Goal: Check status

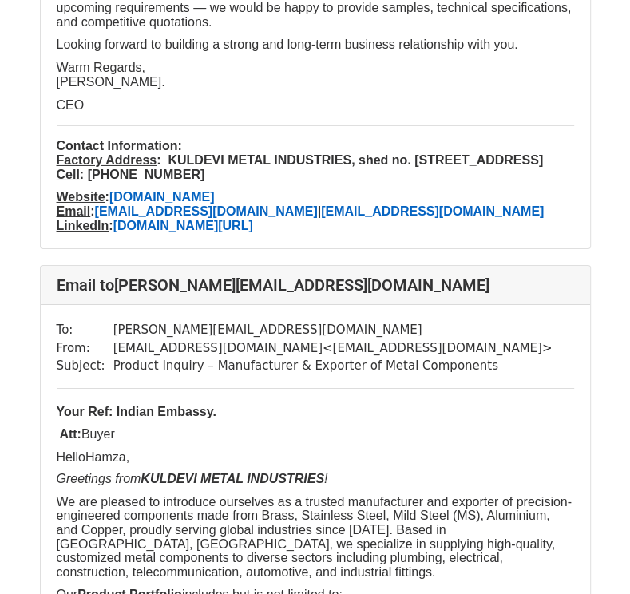
scroll to position [2695, 0]
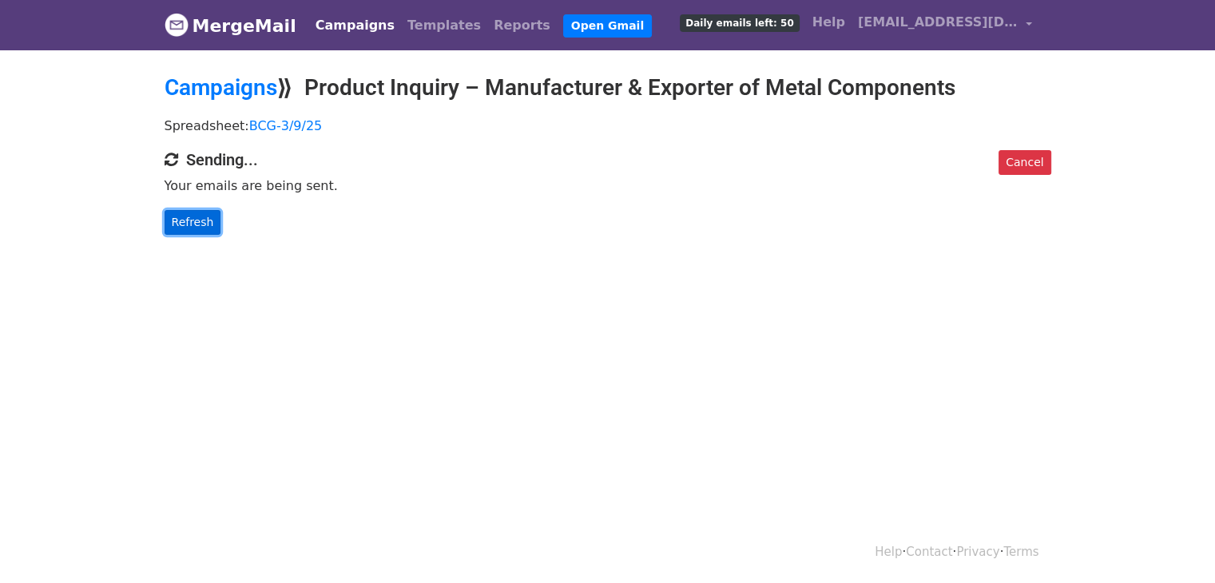
click at [198, 225] on link "Refresh" at bounding box center [193, 222] width 57 height 25
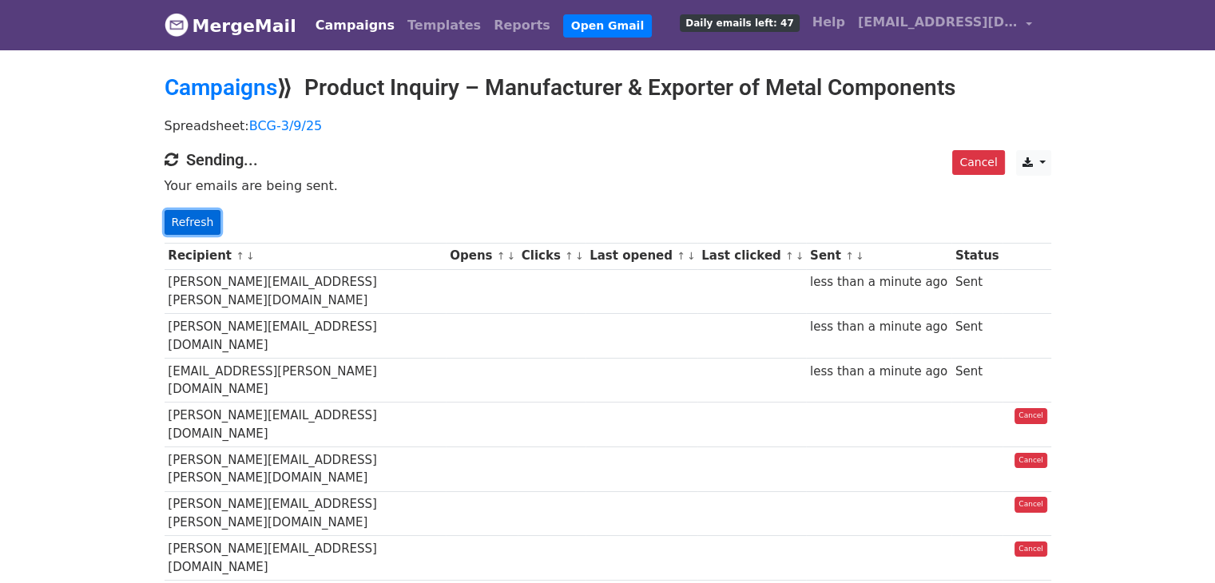
click at [197, 215] on link "Refresh" at bounding box center [193, 222] width 57 height 25
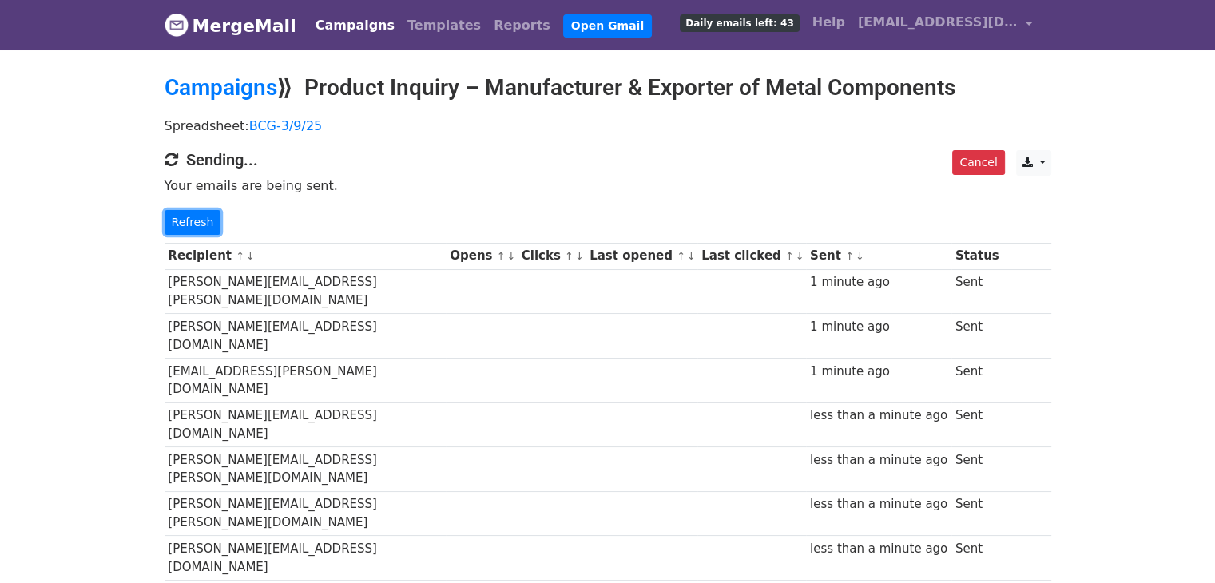
click at [197, 215] on link "Refresh" at bounding box center [193, 222] width 57 height 25
click at [190, 219] on link "Refresh" at bounding box center [193, 222] width 57 height 25
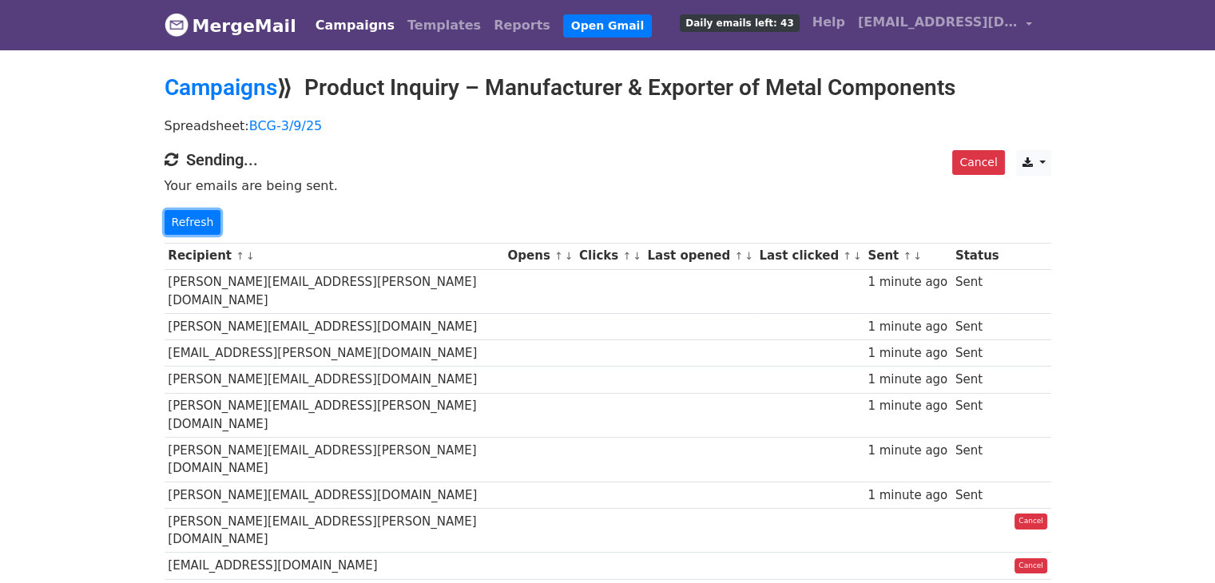
click at [190, 219] on link "Refresh" at bounding box center [193, 222] width 57 height 25
click at [196, 216] on link "Refresh" at bounding box center [193, 222] width 57 height 25
click at [198, 211] on link "Refresh" at bounding box center [193, 222] width 57 height 25
click at [188, 217] on link "Refresh" at bounding box center [193, 222] width 57 height 25
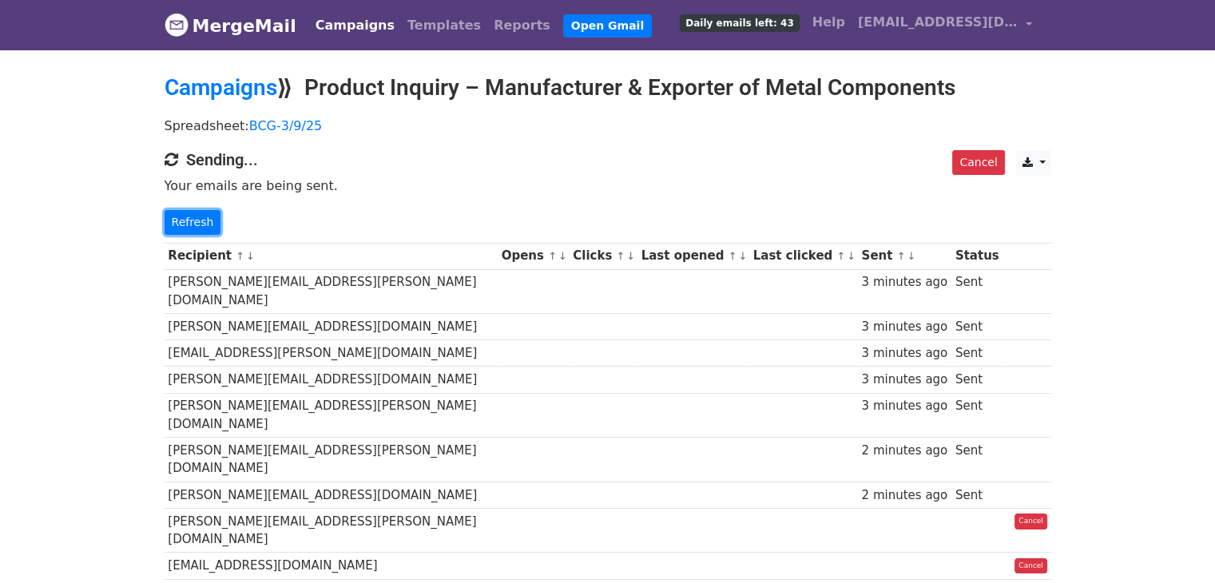
click at [188, 217] on link "Refresh" at bounding box center [193, 222] width 57 height 25
click at [187, 225] on link "Refresh" at bounding box center [193, 222] width 57 height 25
click at [193, 222] on link "Refresh" at bounding box center [193, 222] width 57 height 25
click at [204, 217] on link "Refresh" at bounding box center [193, 222] width 57 height 25
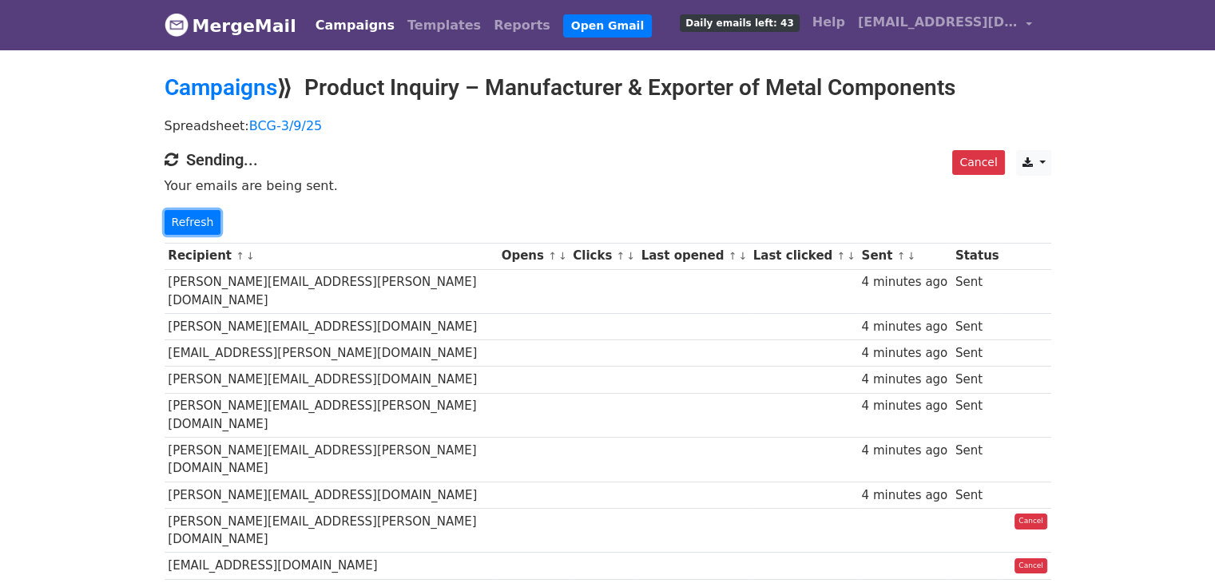
click at [204, 217] on link "Refresh" at bounding box center [193, 222] width 57 height 25
click at [205, 220] on link "Refresh" at bounding box center [193, 222] width 57 height 25
click at [206, 224] on link "Refresh" at bounding box center [193, 222] width 57 height 25
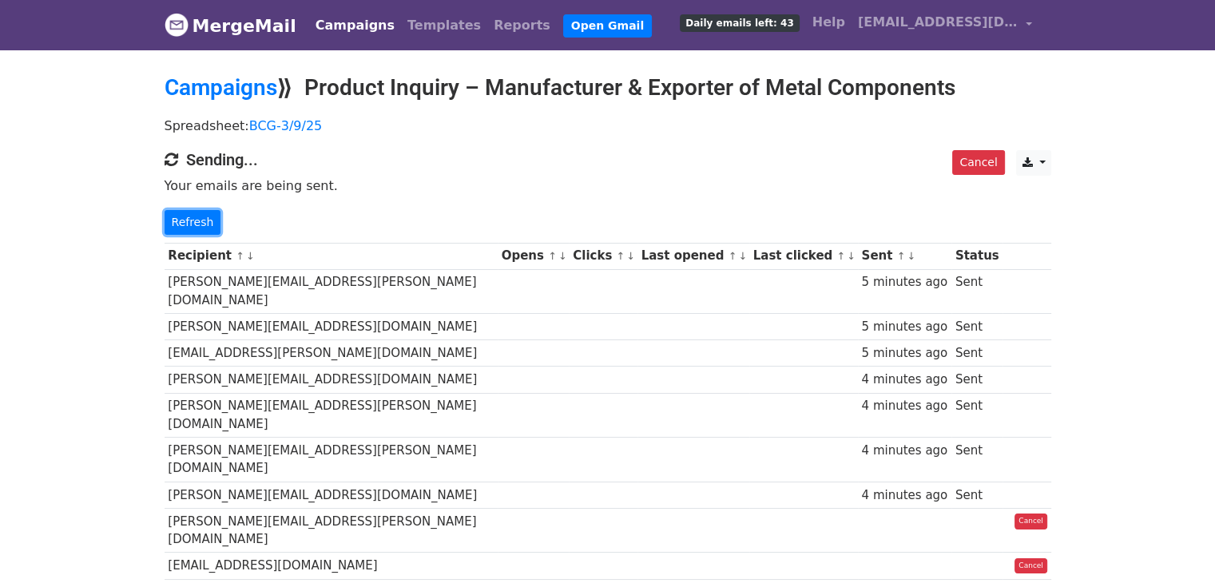
click at [206, 224] on link "Refresh" at bounding box center [193, 222] width 57 height 25
click at [182, 218] on link "Refresh" at bounding box center [193, 222] width 57 height 25
click at [987, 164] on link "Cancel" at bounding box center [978, 162] width 52 height 25
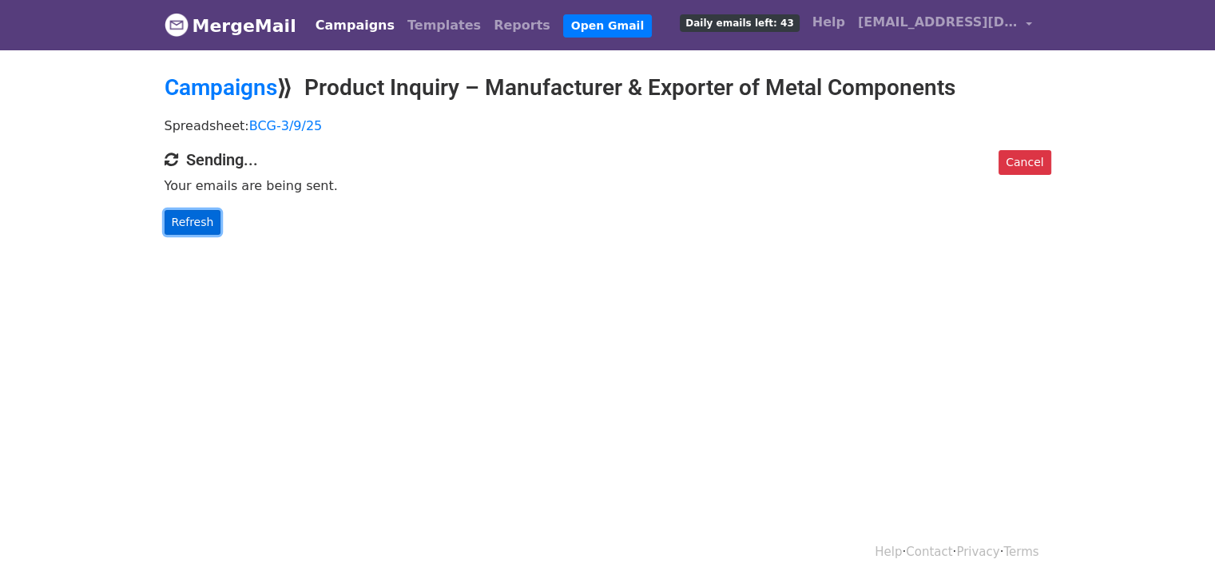
click at [203, 216] on link "Refresh" at bounding box center [193, 222] width 57 height 25
click at [905, 347] on html "MergeMail Campaigns Templates Reports Open Gmail Daily emails left: 43 Help gir…" at bounding box center [607, 291] width 1215 height 583
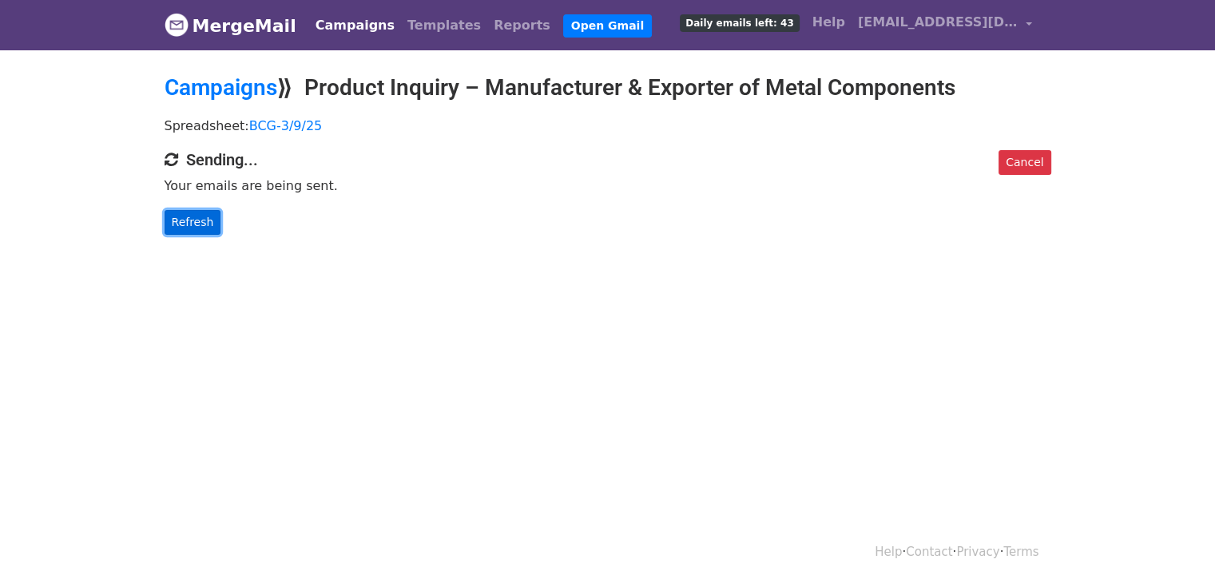
click at [194, 216] on link "Refresh" at bounding box center [193, 222] width 57 height 25
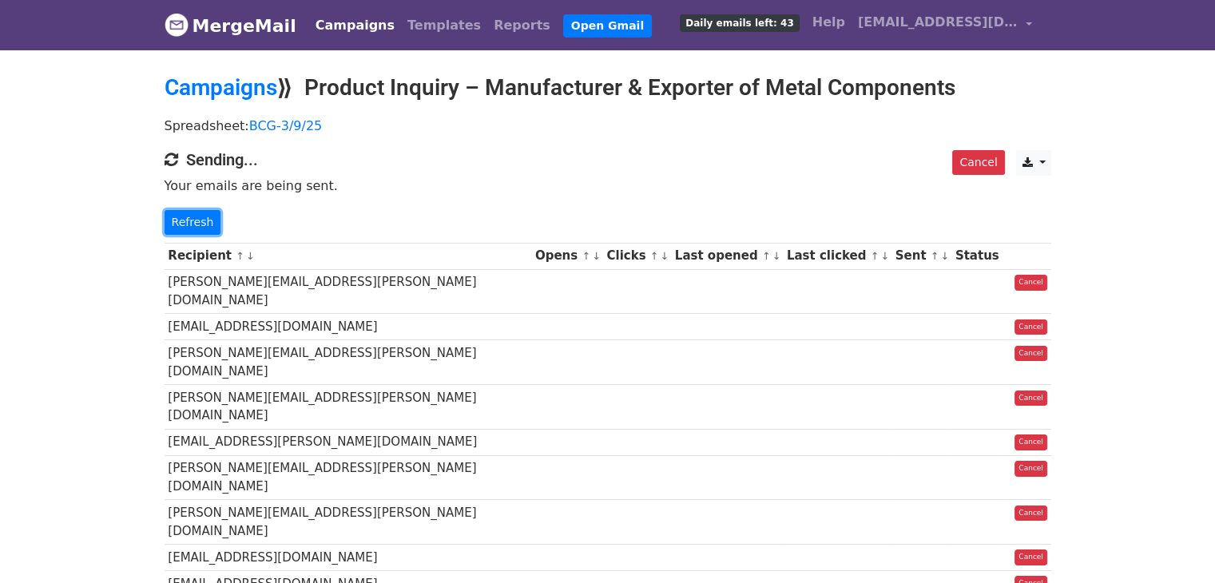
click at [194, 216] on link "Refresh" at bounding box center [193, 222] width 57 height 25
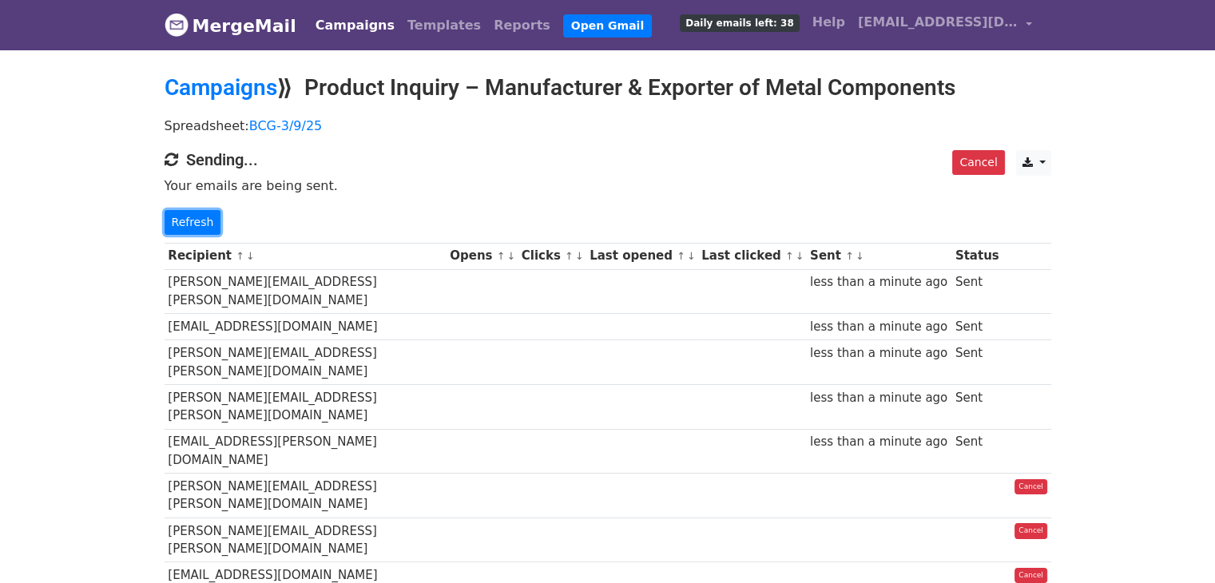
click at [194, 216] on link "Refresh" at bounding box center [193, 222] width 57 height 25
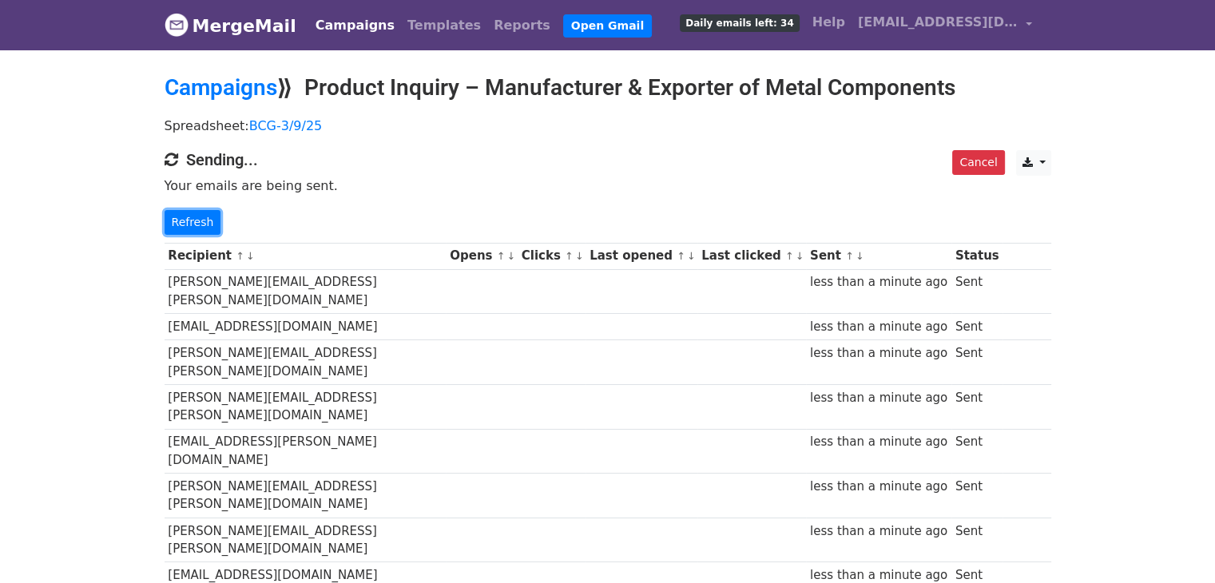
click at [194, 216] on link "Refresh" at bounding box center [193, 222] width 57 height 25
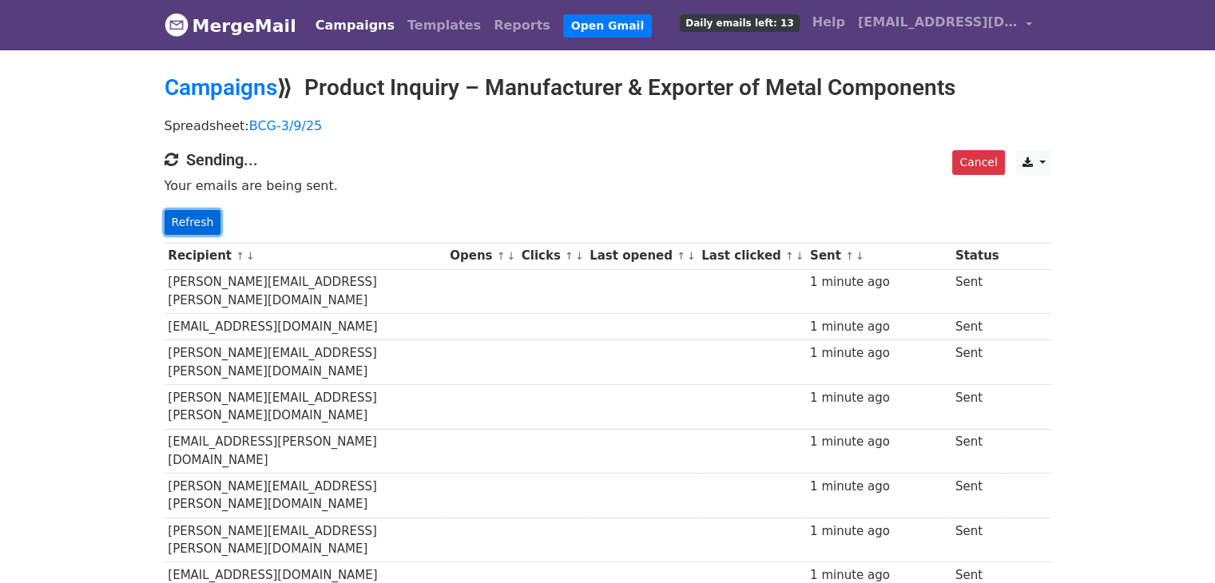
click at [198, 220] on link "Refresh" at bounding box center [193, 222] width 57 height 25
click at [198, 214] on link "Refresh" at bounding box center [193, 222] width 57 height 25
click at [204, 225] on link "Refresh" at bounding box center [193, 222] width 57 height 25
click at [184, 220] on link "Refresh" at bounding box center [193, 222] width 57 height 25
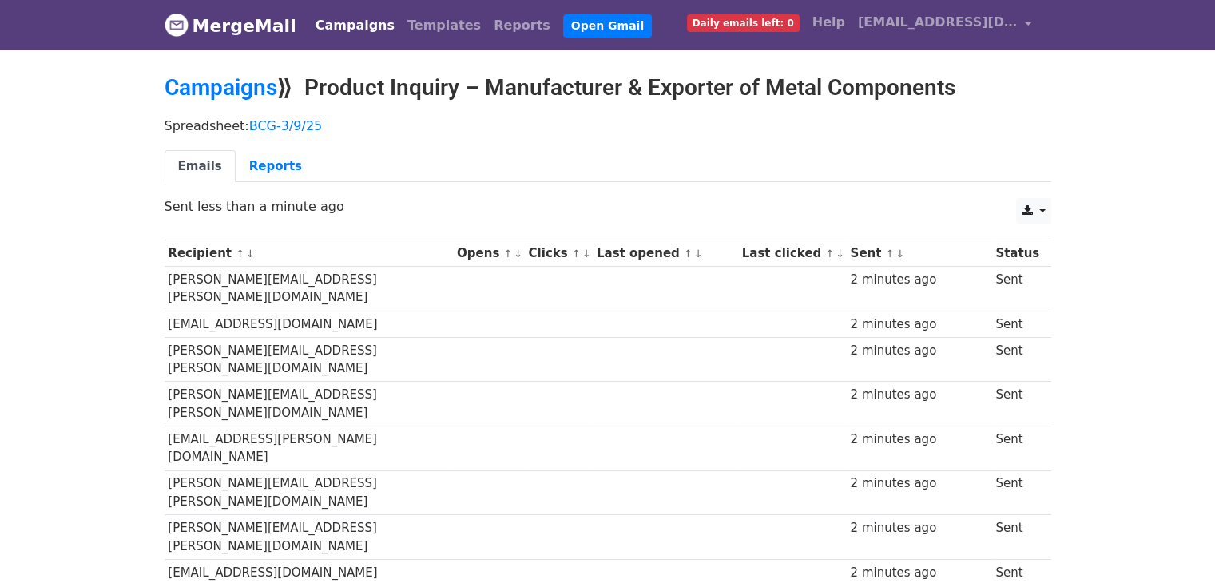
click at [184, 220] on div "CSV Excel Sent less than a minute ago" at bounding box center [608, 215] width 910 height 34
click at [263, 162] on link "Reports" at bounding box center [276, 166] width 80 height 33
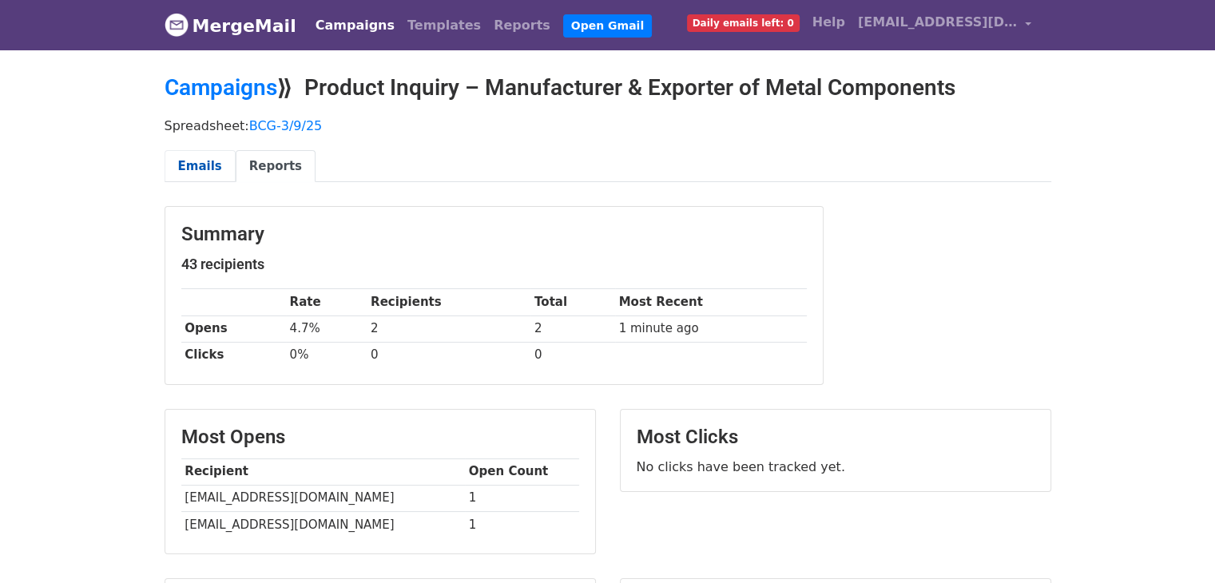
click at [204, 161] on link "Emails" at bounding box center [200, 166] width 71 height 33
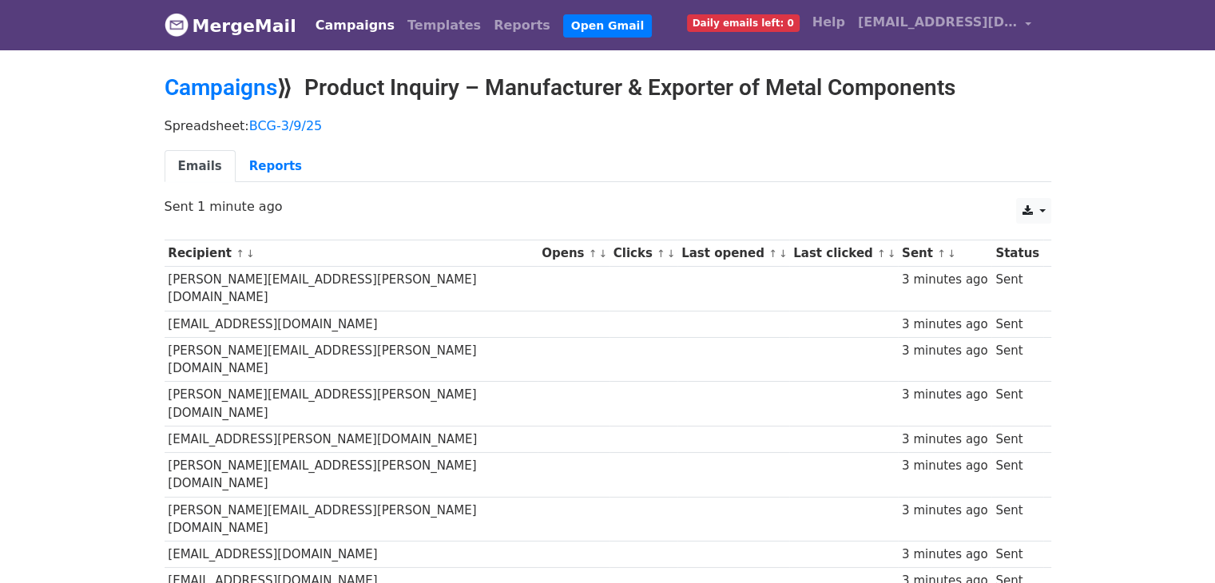
click at [715, 191] on div "Spreadsheet: BCG-3/9/25 Emails Reports" at bounding box center [608, 153] width 910 height 89
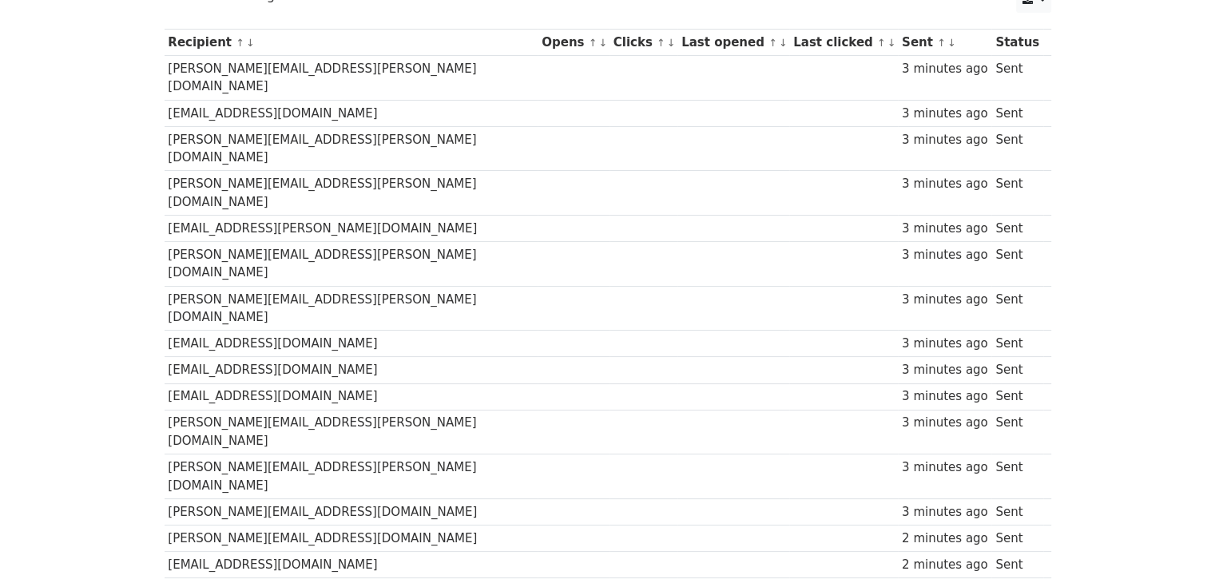
scroll to position [105, 0]
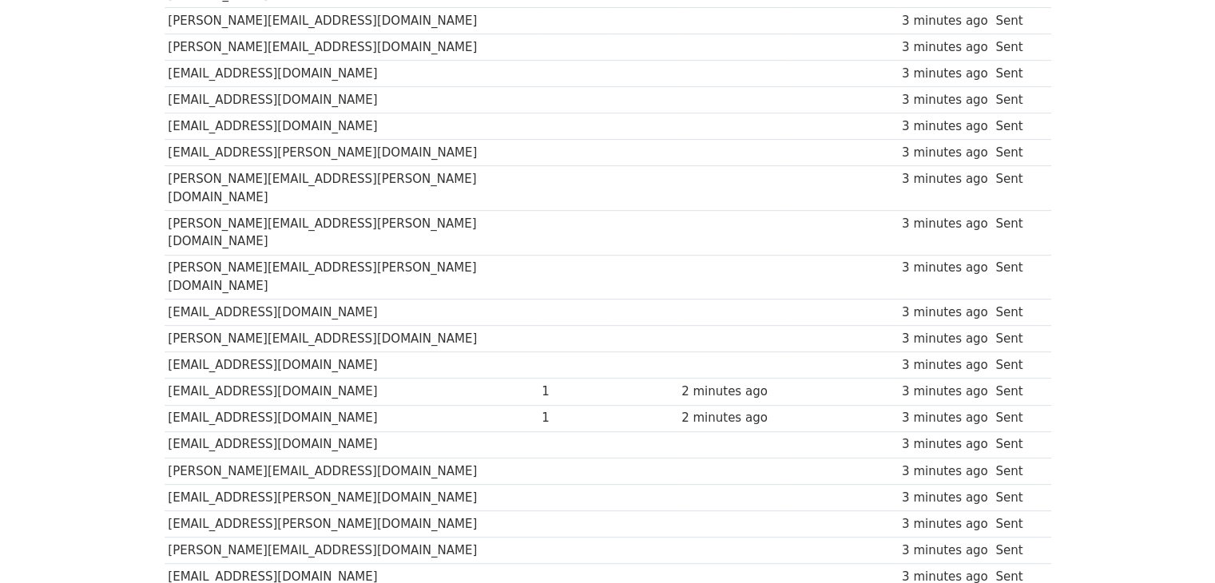
scroll to position [954, 0]
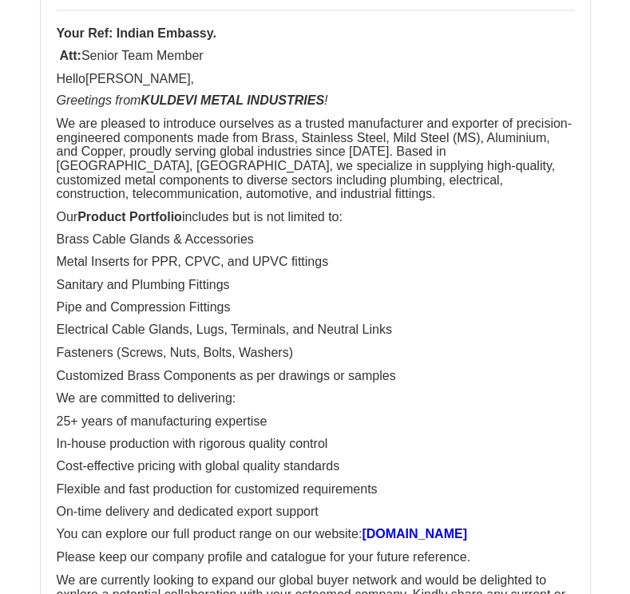
scroll to position [1204, 0]
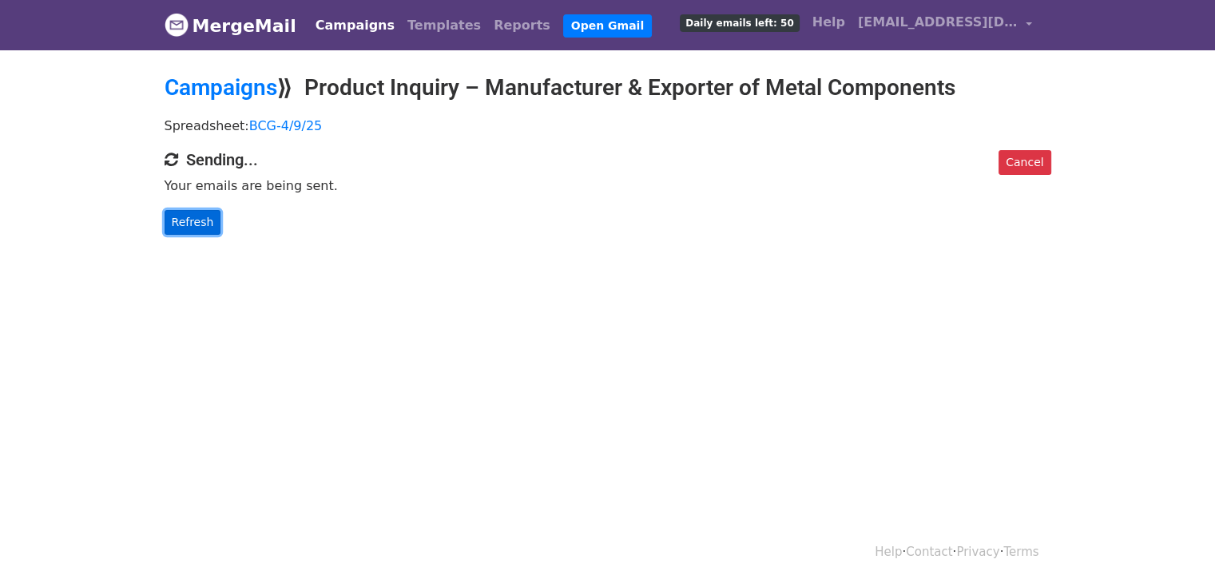
click at [200, 214] on link "Refresh" at bounding box center [193, 222] width 57 height 25
click at [1019, 163] on link "Cancel" at bounding box center [1024, 162] width 52 height 25
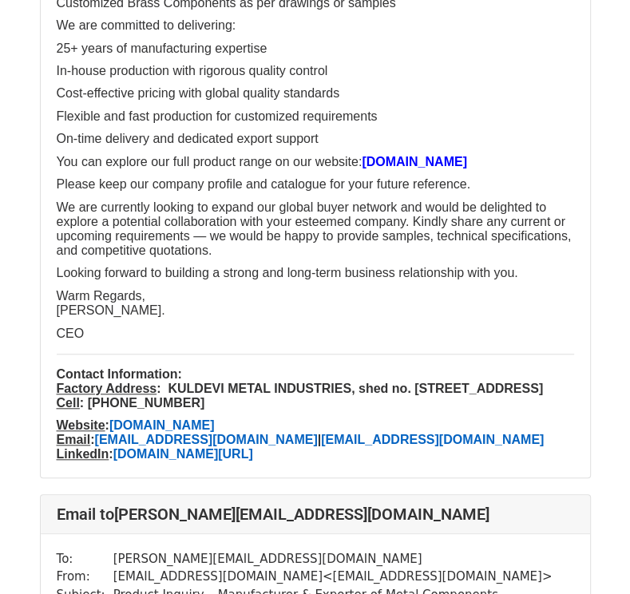
scroll to position [537, 0]
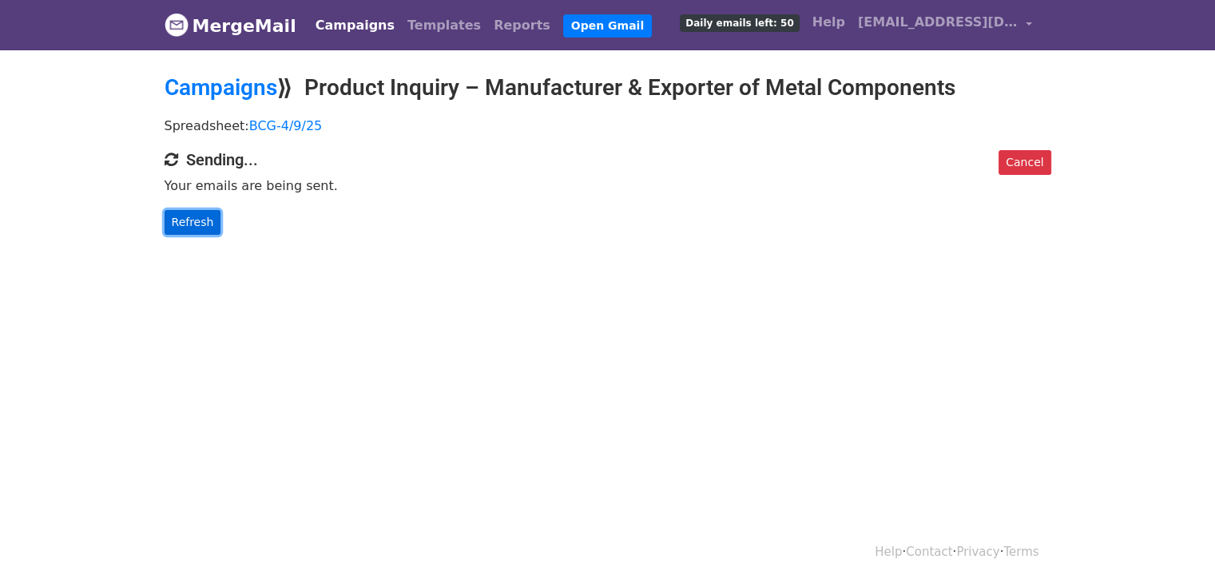
click at [201, 229] on link "Refresh" at bounding box center [193, 222] width 57 height 25
click at [190, 216] on link "Refresh" at bounding box center [193, 222] width 57 height 25
